Goal: Find specific page/section: Find specific page/section

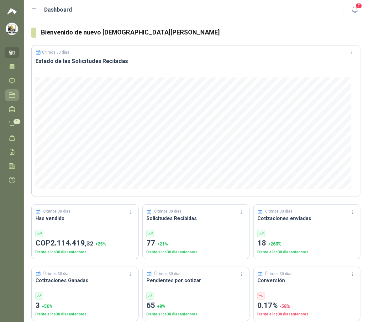
click at [12, 92] on icon at bounding box center [12, 95] width 7 height 7
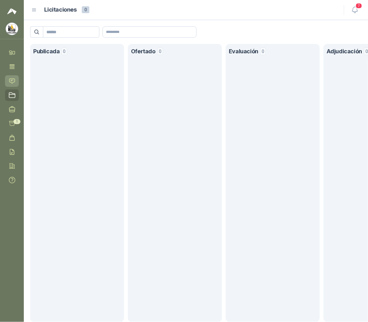
click at [12, 78] on icon at bounding box center [11, 80] width 5 height 5
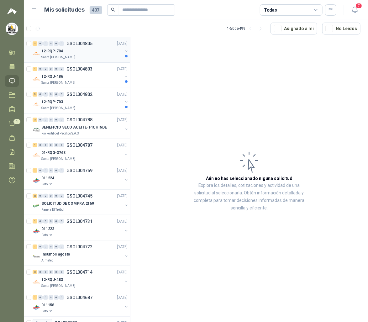
click at [93, 54] on div "12-RQP-704" at bounding box center [81, 51] width 81 height 8
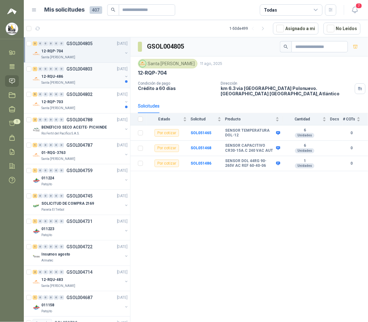
click at [94, 80] on div "12-RQU-486" at bounding box center [81, 77] width 81 height 8
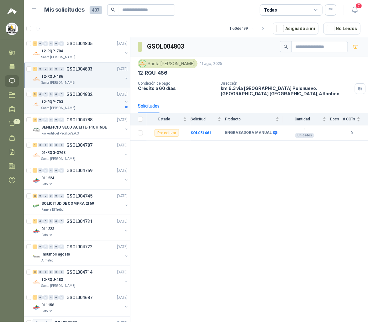
click at [94, 106] on div "Santa [PERSON_NAME]" at bounding box center [81, 108] width 81 height 5
